Goal: Task Accomplishment & Management: Complete application form

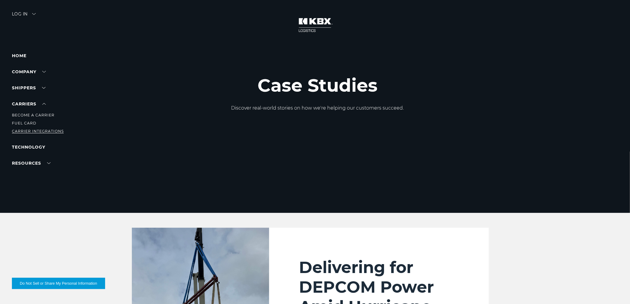
click at [31, 130] on link "Carrier Integrations" at bounding box center [38, 131] width 52 height 4
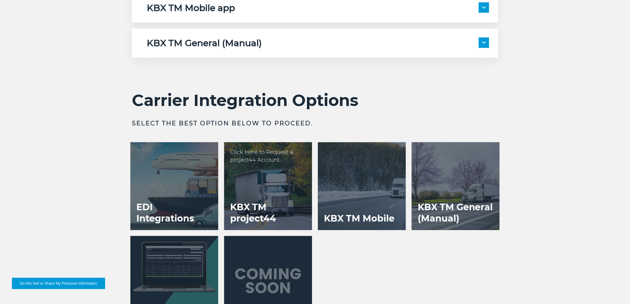
scroll to position [1158, 0]
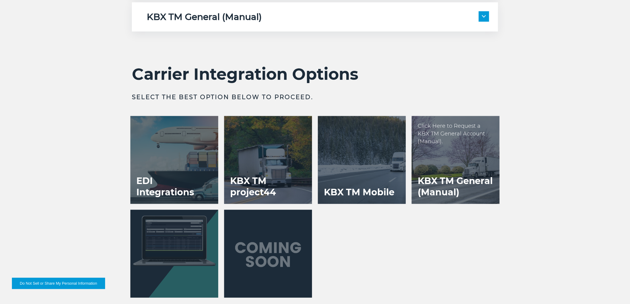
click at [456, 181] on h3 "KBX TM General (Manual)" at bounding box center [456, 187] width 88 height 35
